Goal: Navigation & Orientation: Find specific page/section

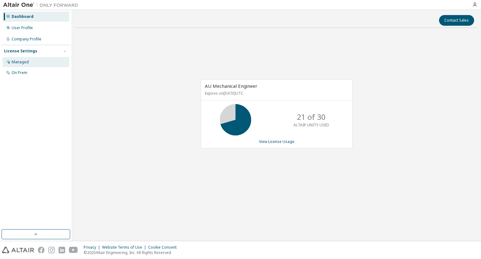
click at [24, 61] on div "Managed" at bounding box center [20, 62] width 17 height 5
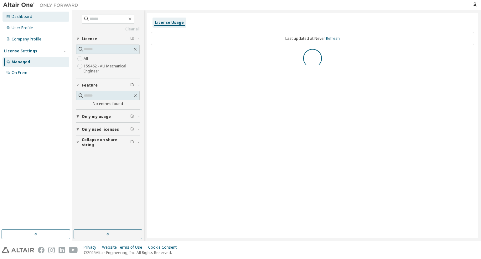
click at [20, 18] on div "Dashboard" at bounding box center [22, 16] width 21 height 5
